Goal: Task Accomplishment & Management: Manage account settings

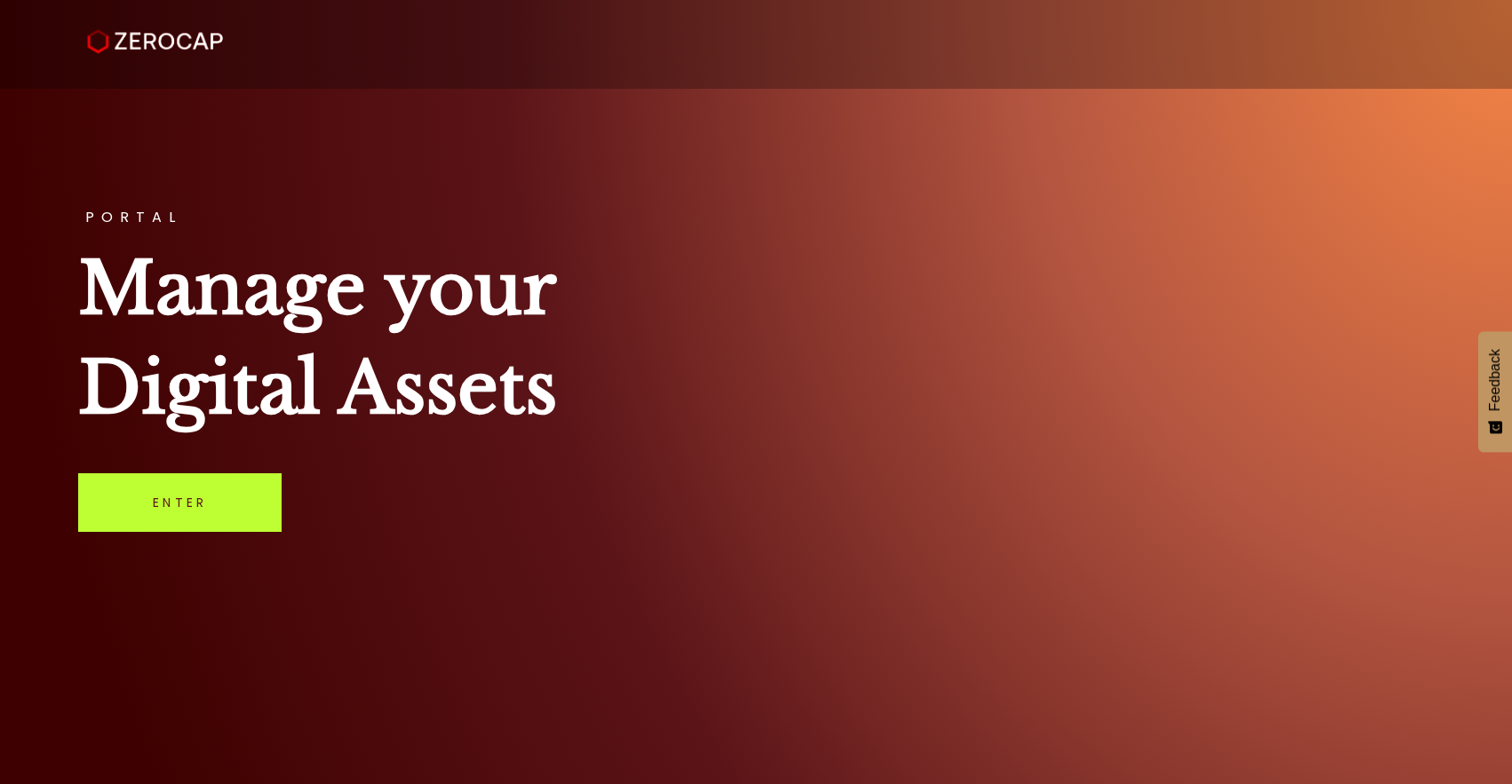
click at [189, 521] on link "Enter" at bounding box center [179, 503] width 203 height 59
click at [179, 495] on link "Enter" at bounding box center [179, 503] width 203 height 59
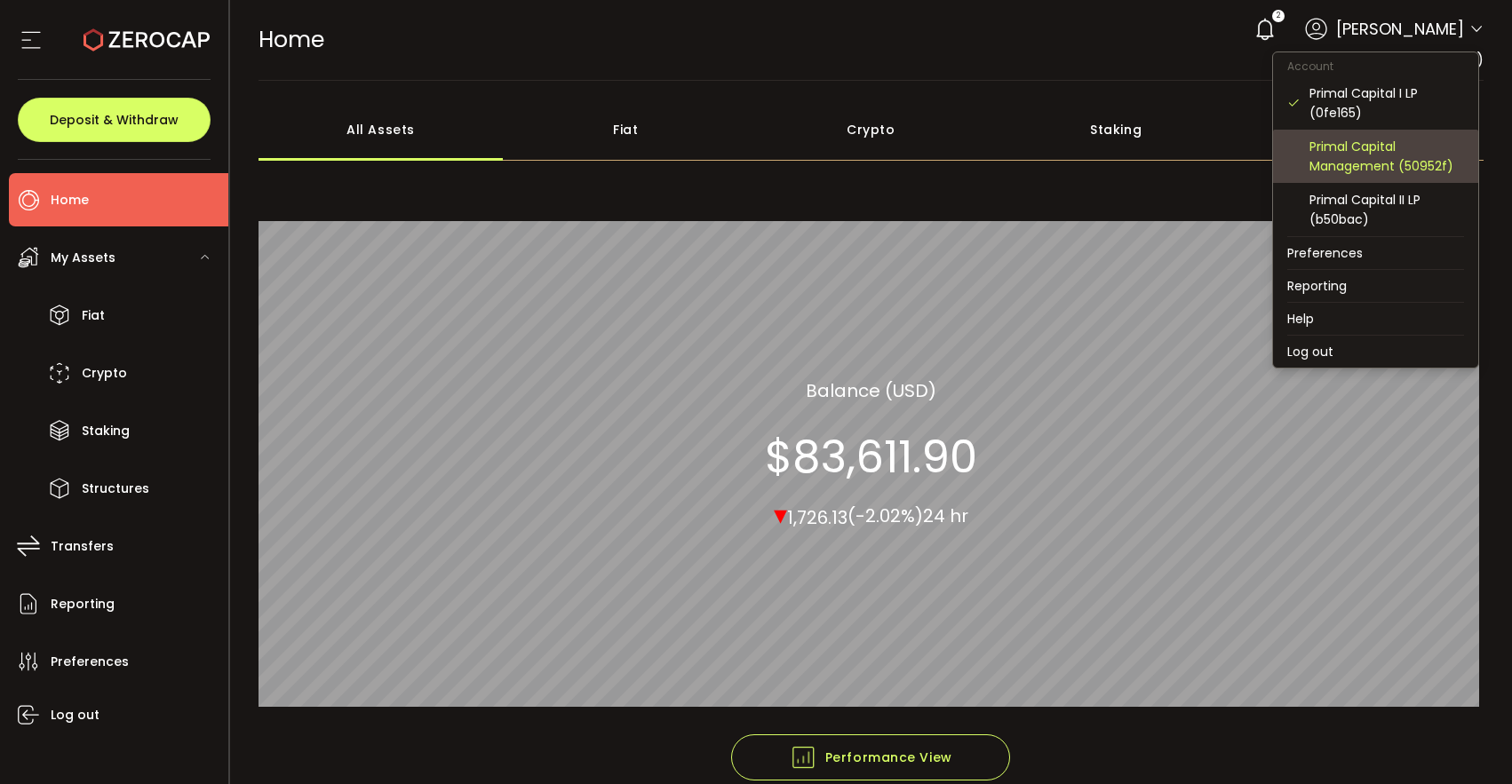
click at [1353, 154] on div "Primal Capital Management (50952f)" at bounding box center [1387, 156] width 155 height 39
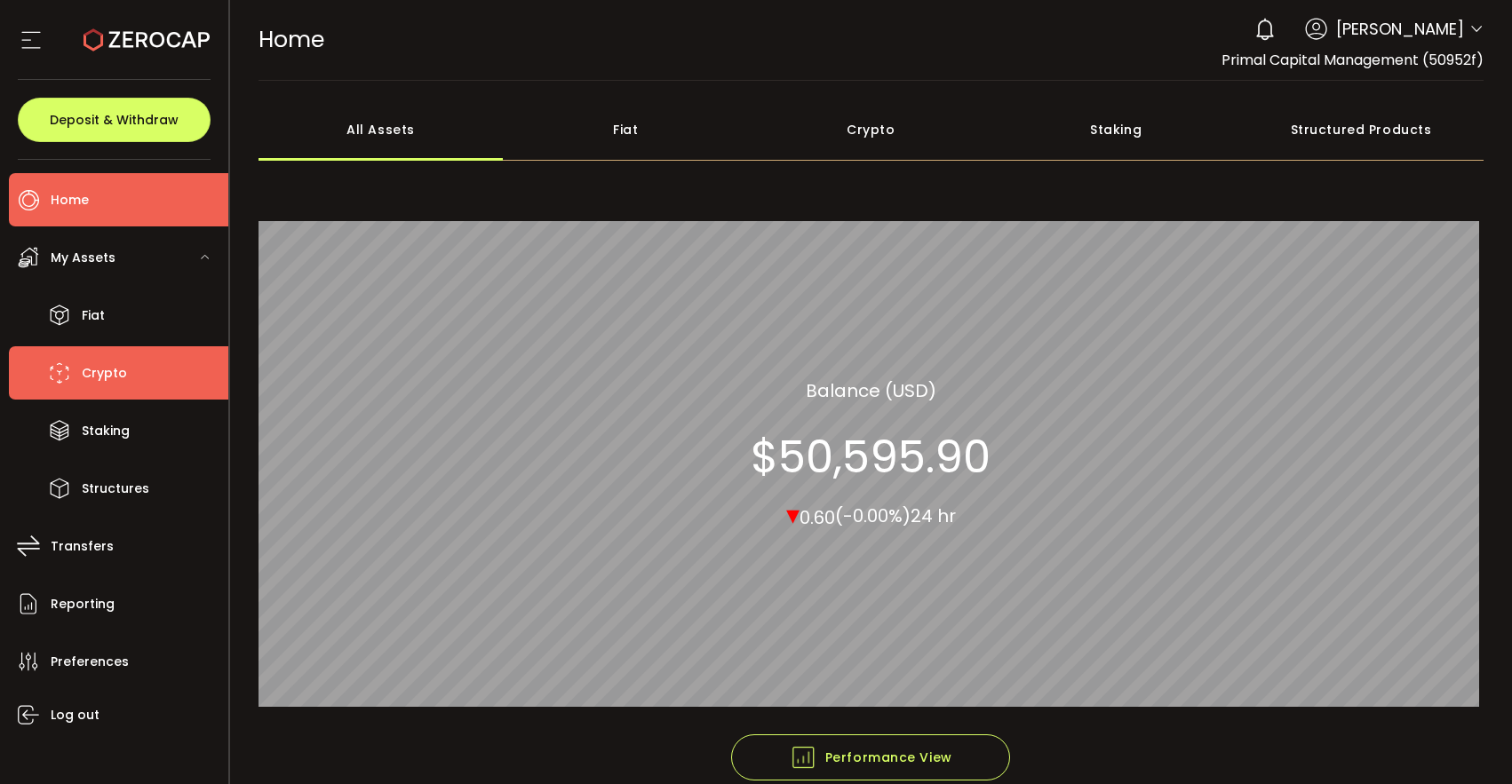
click at [90, 371] on span "Crypto" at bounding box center [104, 373] width 46 height 26
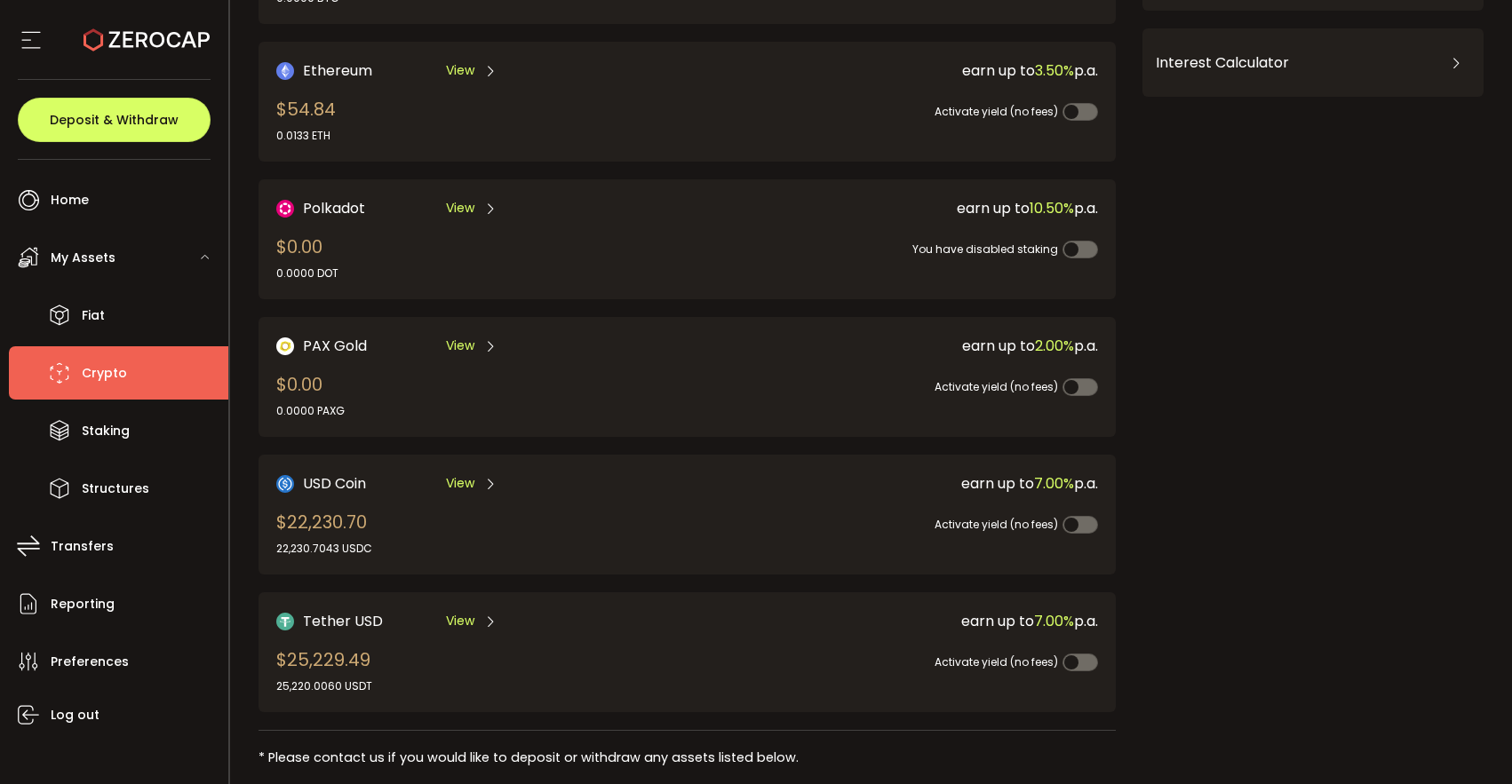
scroll to position [264, 0]
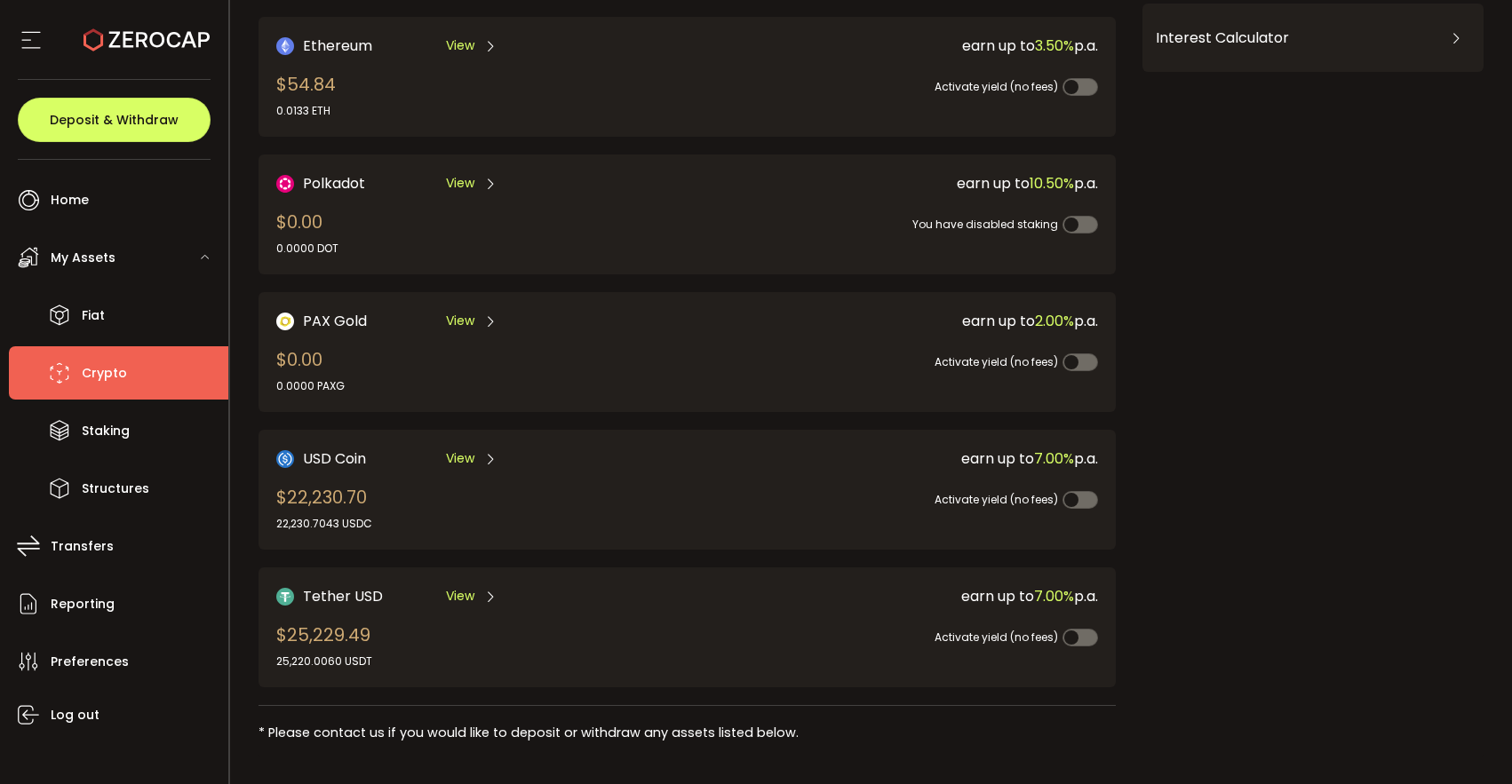
click at [463, 455] on span "View" at bounding box center [460, 459] width 28 height 19
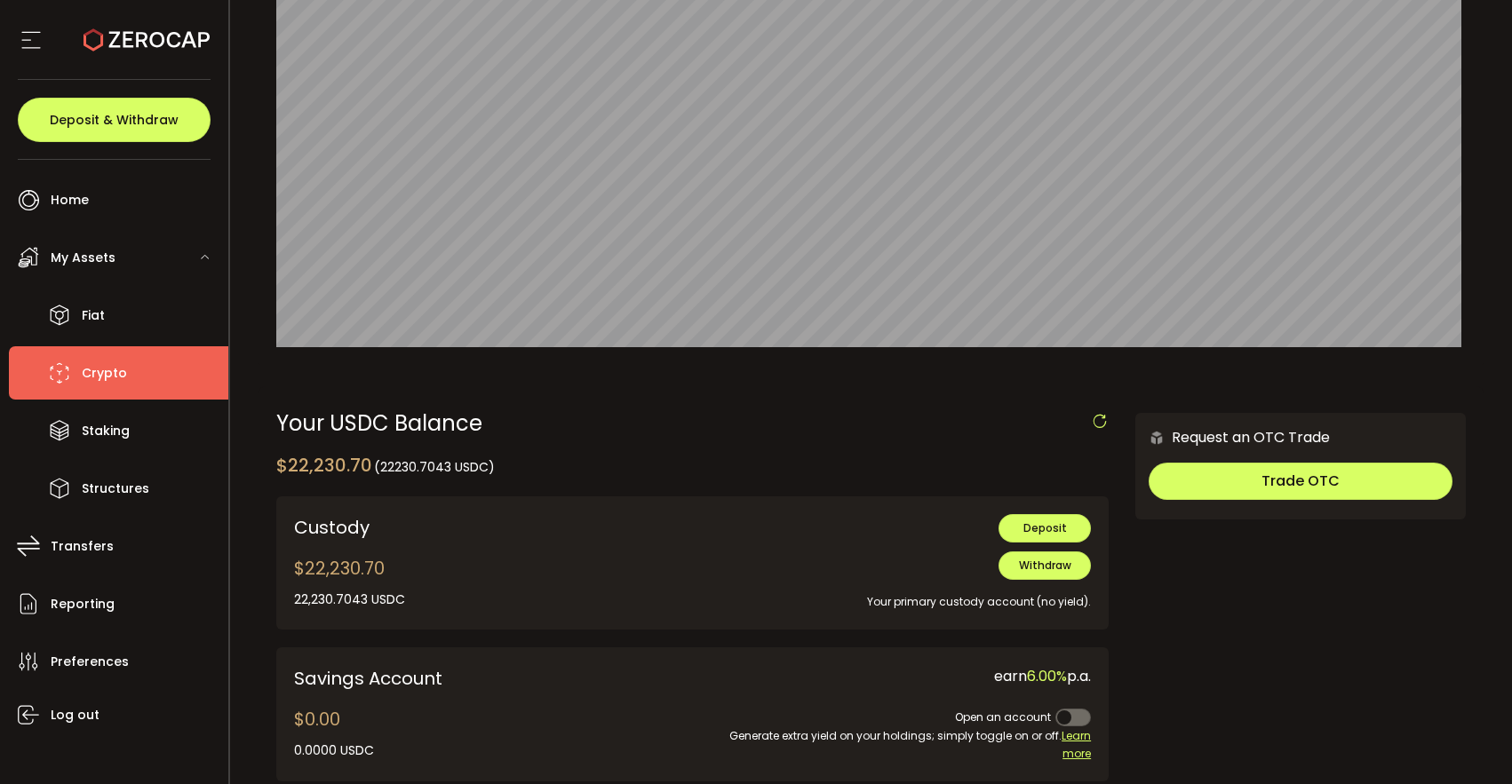
scroll to position [195, 0]
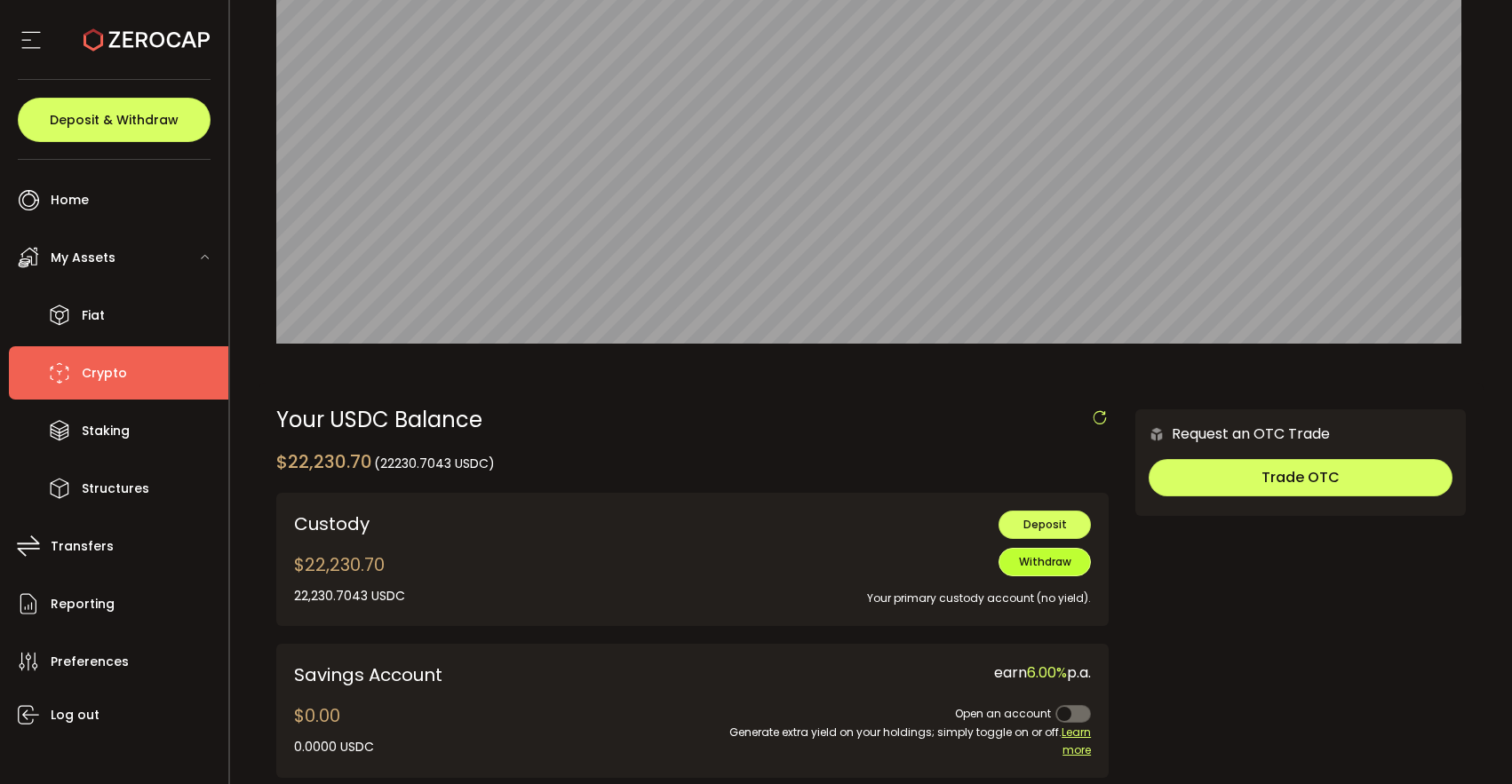
click at [1024, 569] on span "Withdraw" at bounding box center [1045, 562] width 52 height 15
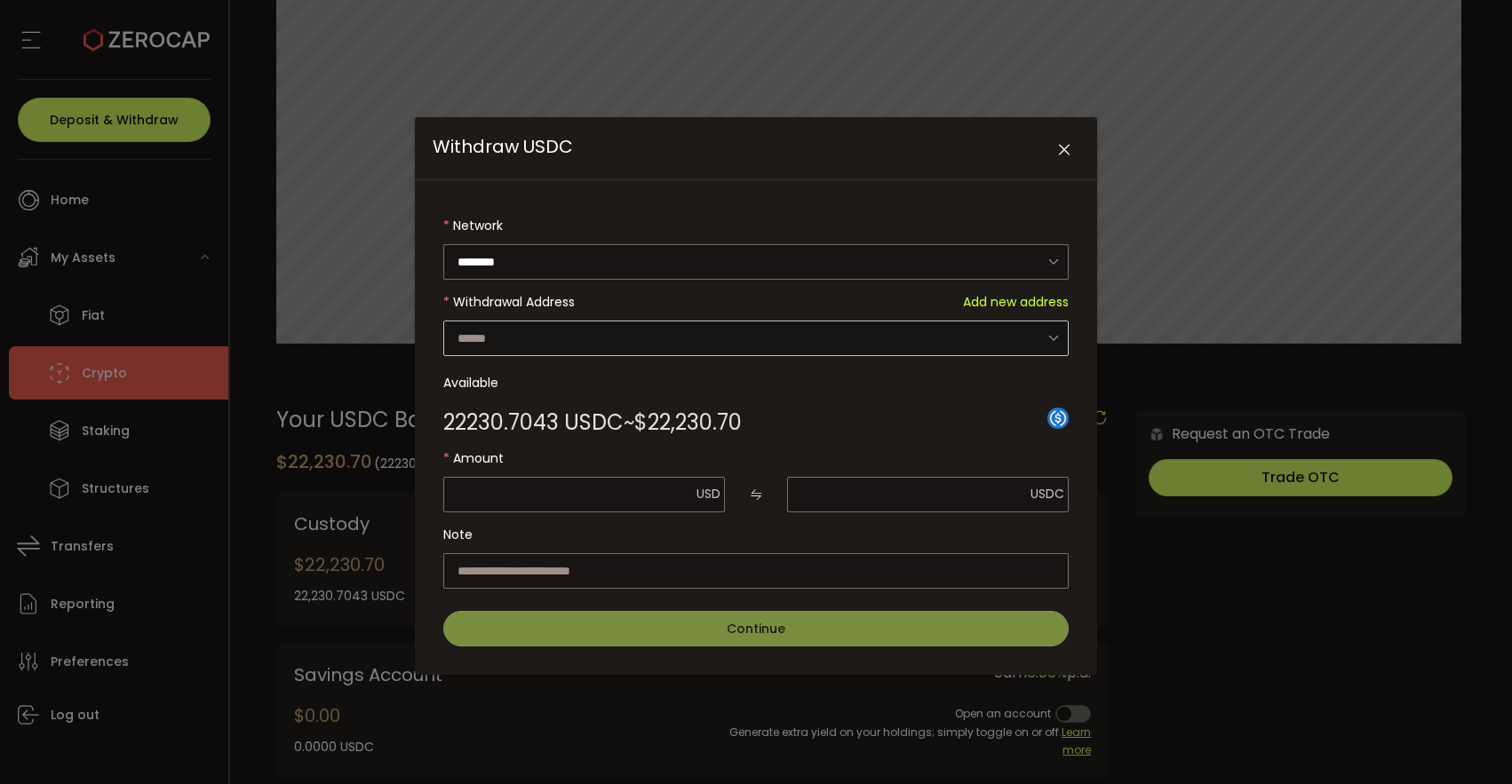
click at [1058, 335] on icon "Withdraw USDC" at bounding box center [1053, 338] width 22 height 36
click at [1055, 335] on icon "Withdraw USDC" at bounding box center [1053, 338] width 22 height 36
click at [1033, 295] on span "Add new address" at bounding box center [1016, 301] width 105 height 35
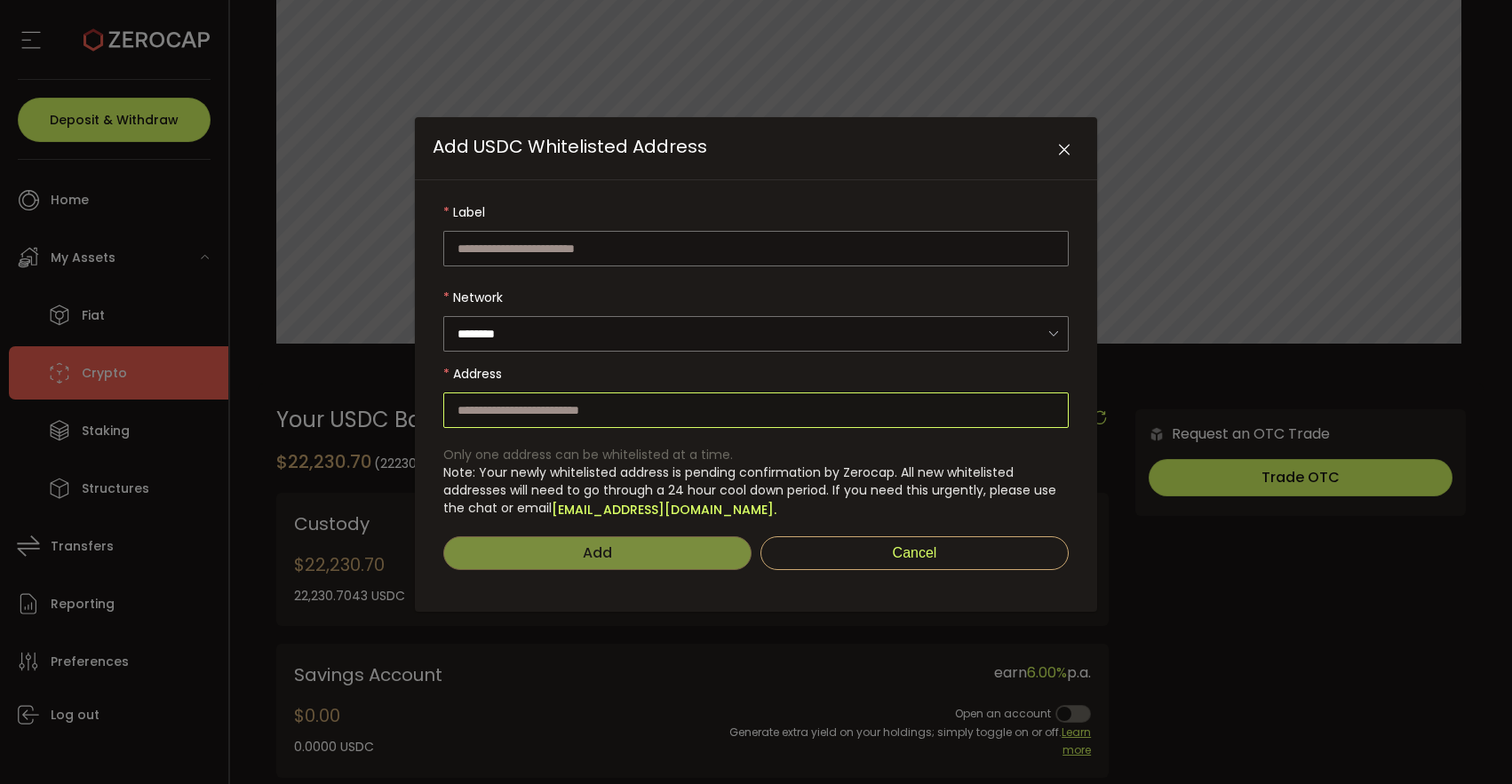
click at [723, 409] on input "Add USDC Whitelisted Address" at bounding box center [756, 410] width 625 height 35
paste input "**********"
type input "**********"
click at [864, 455] on span "Only one address can be whitelisted at a time. Note: Your newly whitelisted add…" at bounding box center [756, 482] width 625 height 72
click at [554, 255] on input "Add USDC Whitelisted Address" at bounding box center [756, 248] width 625 height 35
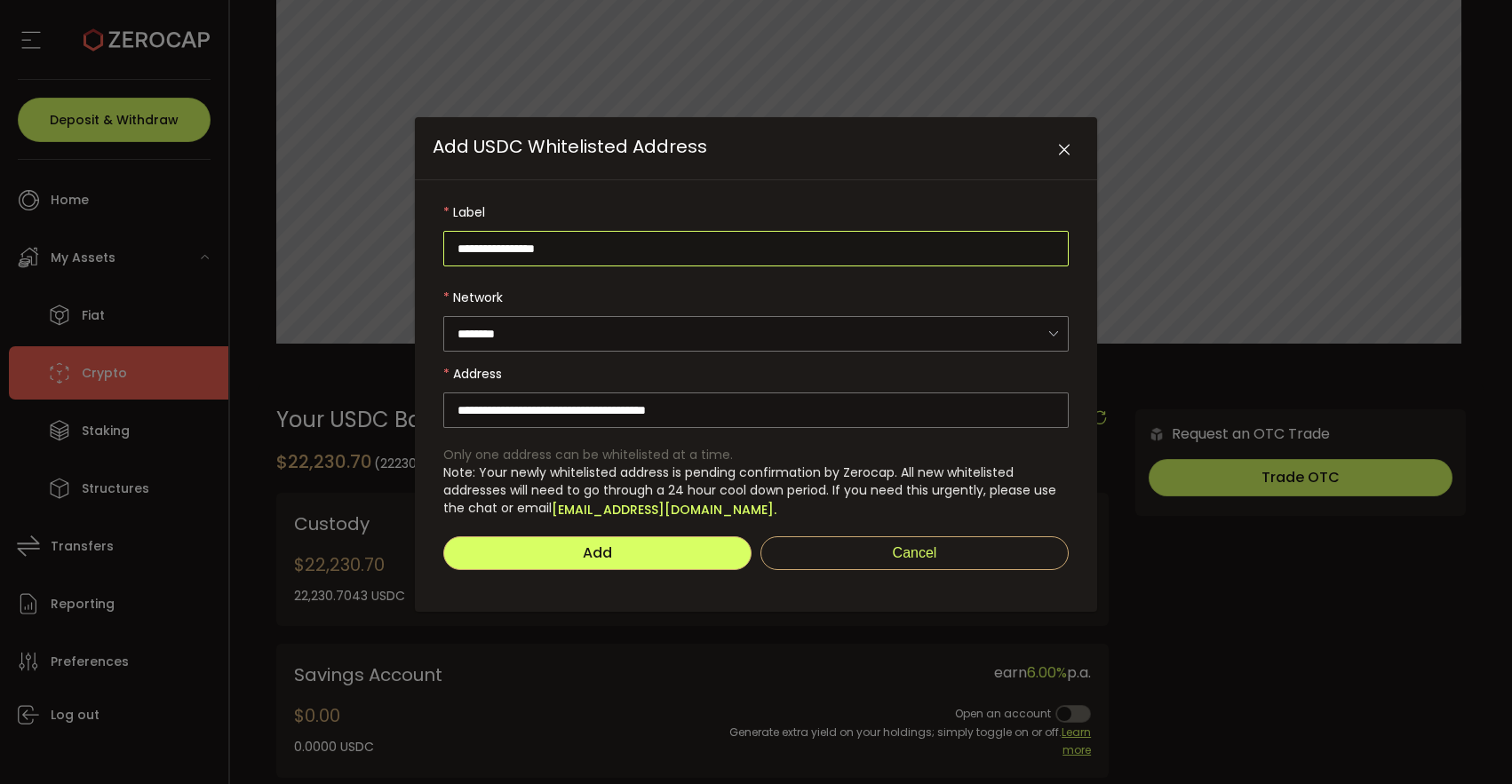
type input "**********"
click at [611, 562] on button "Add" at bounding box center [597, 553] width 308 height 34
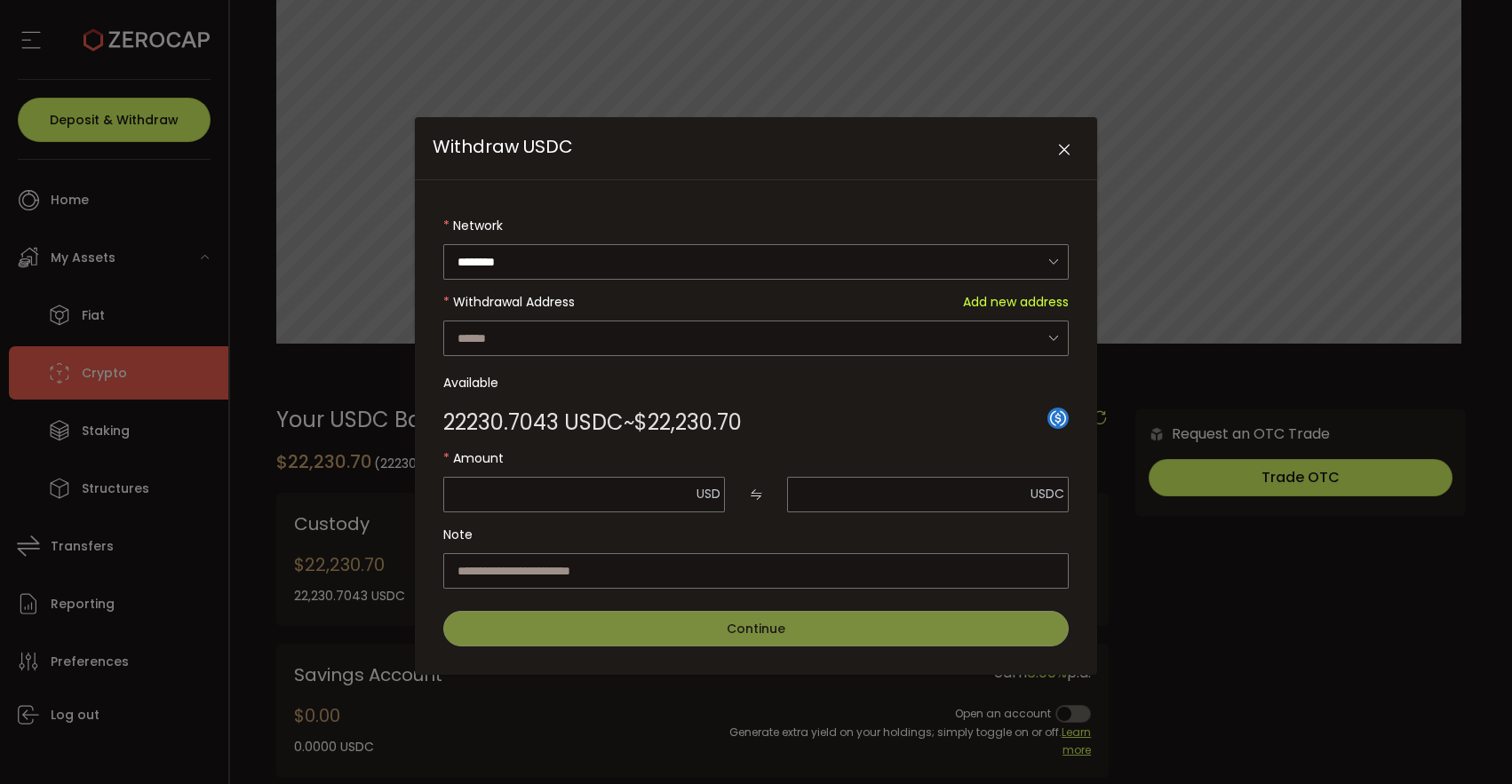
click at [1064, 151] on icon "Close" at bounding box center [1064, 150] width 18 height 18
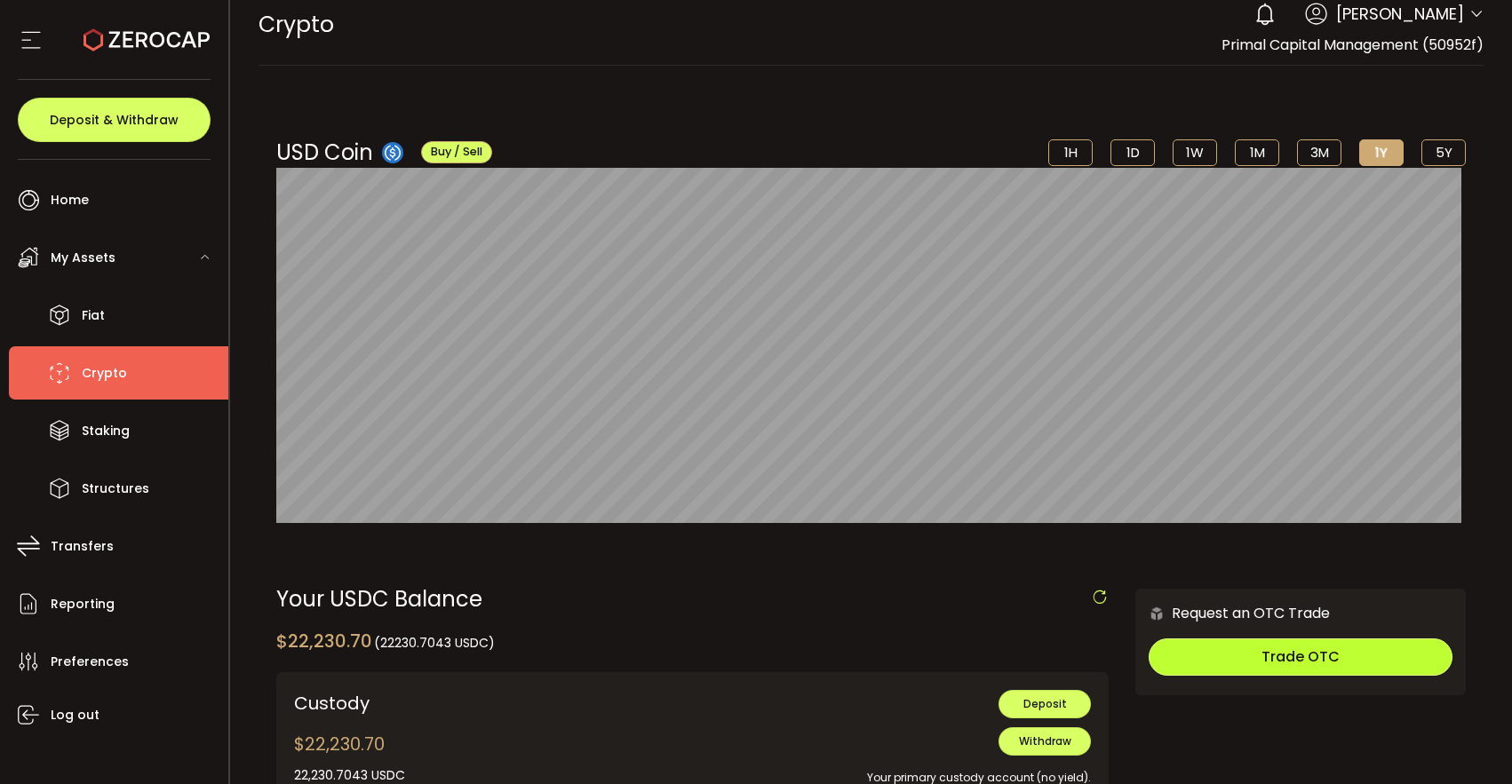
scroll to position [0, 0]
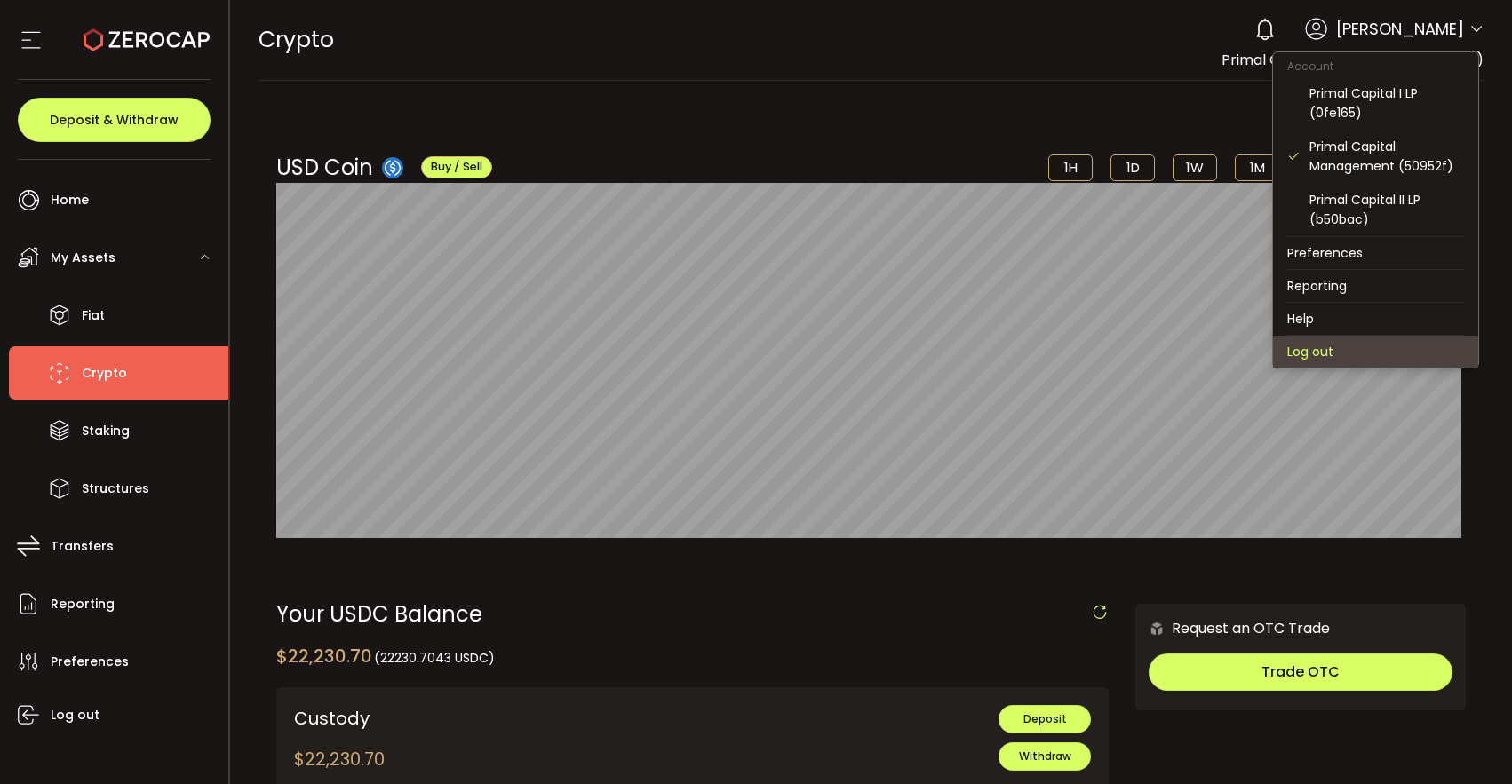
click at [1339, 346] on li "Log out" at bounding box center [1375, 352] width 205 height 32
